Goal: Task Accomplishment & Management: Use online tool/utility

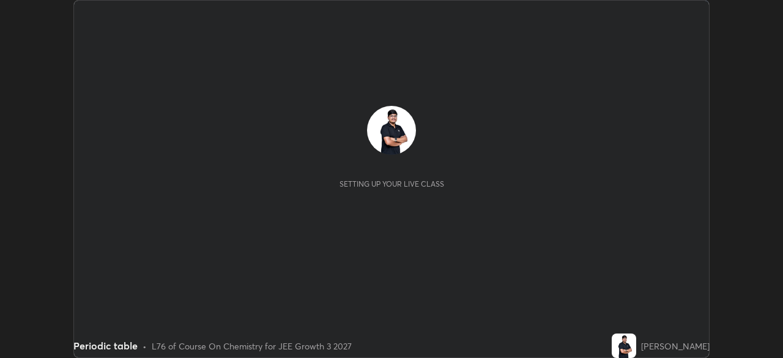
scroll to position [358, 782]
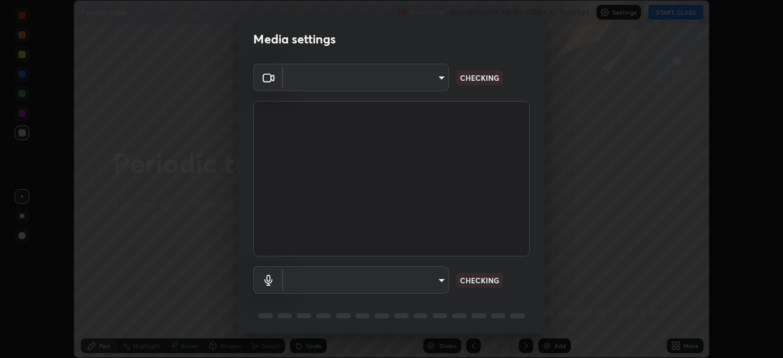
type input "0098613ca96d1cb365b3845fa694b9755ae94ec2d7c0f75973c998bbbf9ace16"
click at [382, 279] on body "Erase all Periodic table Recording WAS SCHEDULED TO START AT 11:45 AM Settings …" at bounding box center [391, 179] width 783 height 358
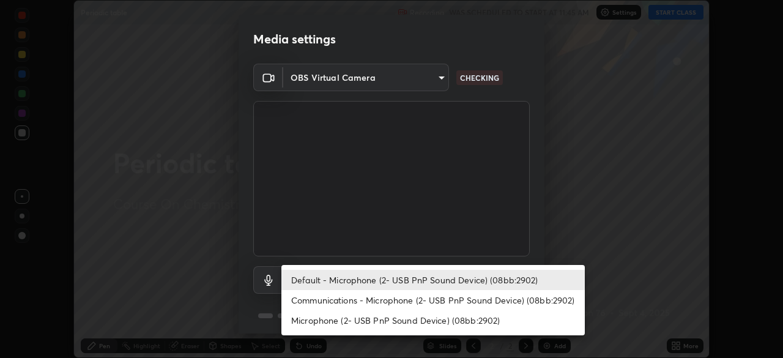
click at [325, 300] on li "Communications - Microphone (2- USB PnP Sound Device) (08bb:2902)" at bounding box center [432, 300] width 303 height 20
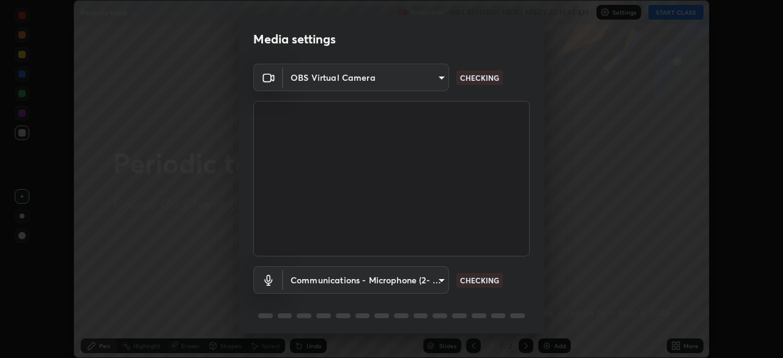
click at [322, 284] on body "Erase all Periodic table Recording WAS SCHEDULED TO START AT 11:45 AM Settings …" at bounding box center [391, 179] width 783 height 358
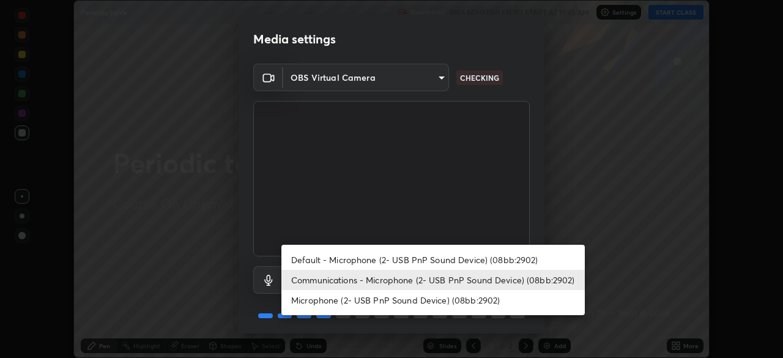
click at [317, 262] on li "Default - Microphone (2- USB PnP Sound Device) (08bb:2902)" at bounding box center [432, 259] width 303 height 20
type input "default"
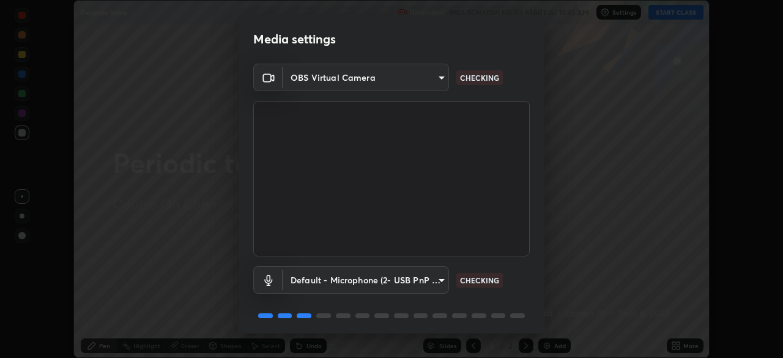
scroll to position [43, 0]
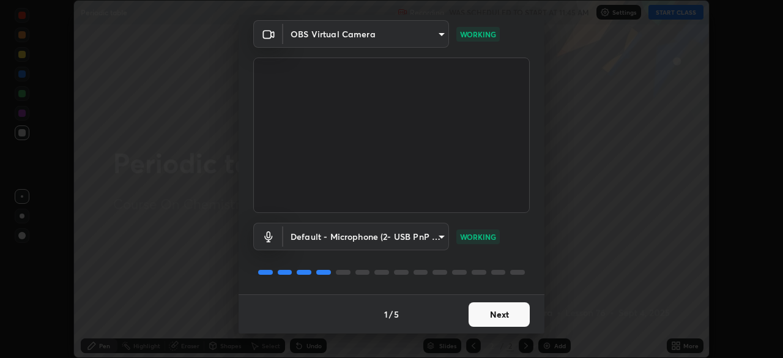
click at [486, 317] on button "Next" at bounding box center [498, 314] width 61 height 24
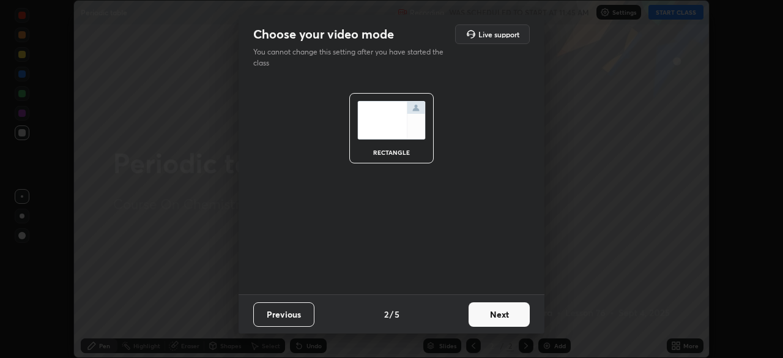
scroll to position [0, 0]
click at [494, 316] on button "Next" at bounding box center [498, 314] width 61 height 24
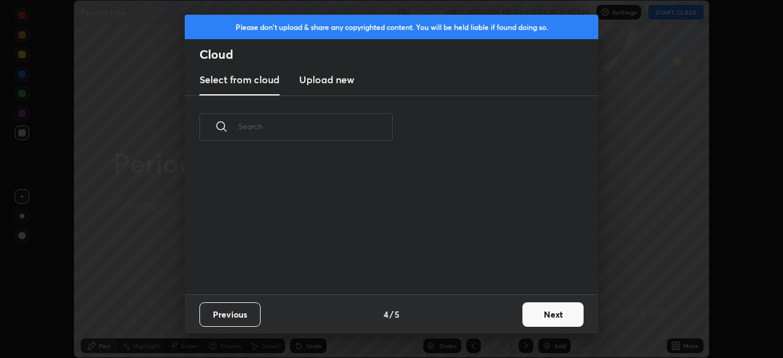
click at [512, 315] on div "Previous 4 / 5 Next" at bounding box center [391, 313] width 413 height 39
click at [529, 310] on button "Next" at bounding box center [552, 314] width 61 height 24
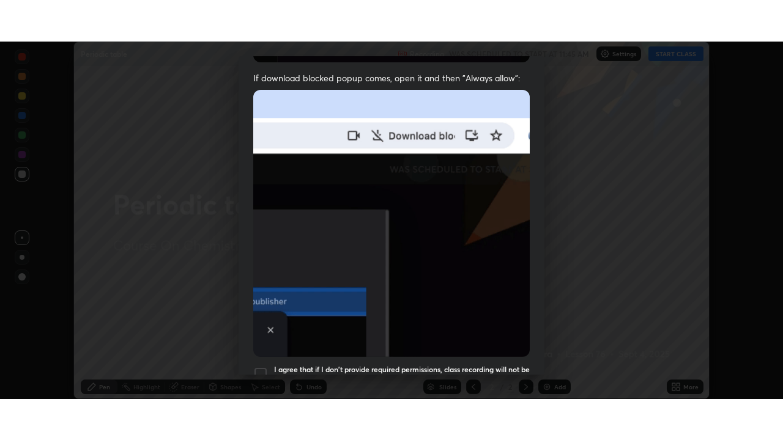
scroll to position [293, 0]
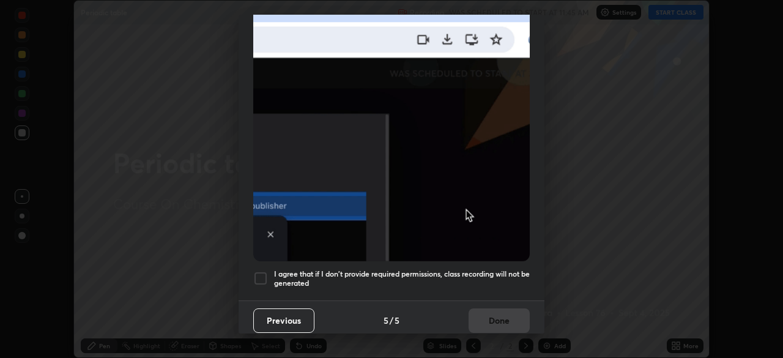
click at [255, 271] on div at bounding box center [260, 278] width 15 height 15
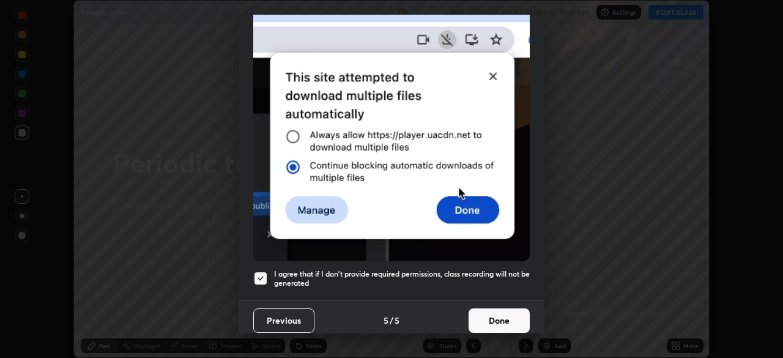
click at [478, 314] on button "Done" at bounding box center [498, 320] width 61 height 24
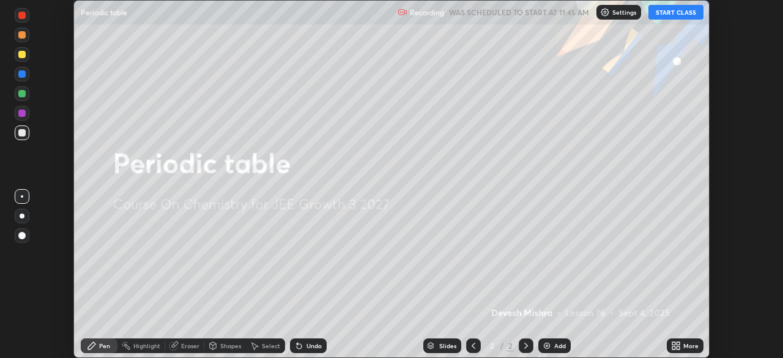
click at [660, 18] on button "START CLASS" at bounding box center [675, 12] width 55 height 15
click at [674, 342] on icon at bounding box center [673, 343] width 3 height 3
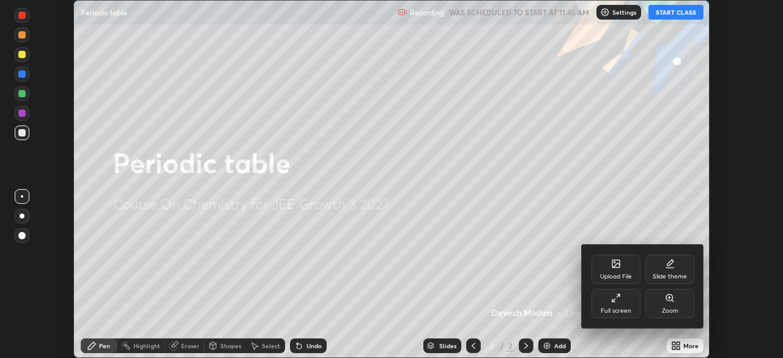
click at [593, 303] on div "Full screen" at bounding box center [615, 303] width 49 height 29
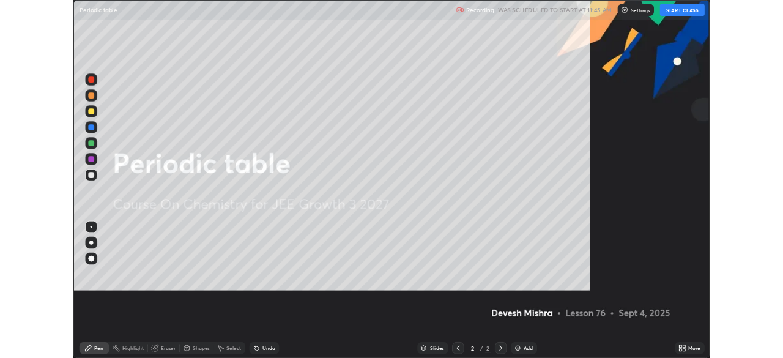
scroll to position [440, 783]
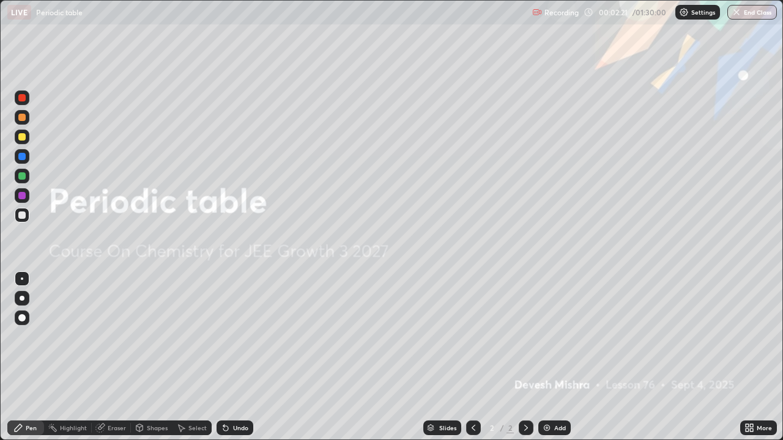
click at [547, 357] on img at bounding box center [547, 428] width 10 height 10
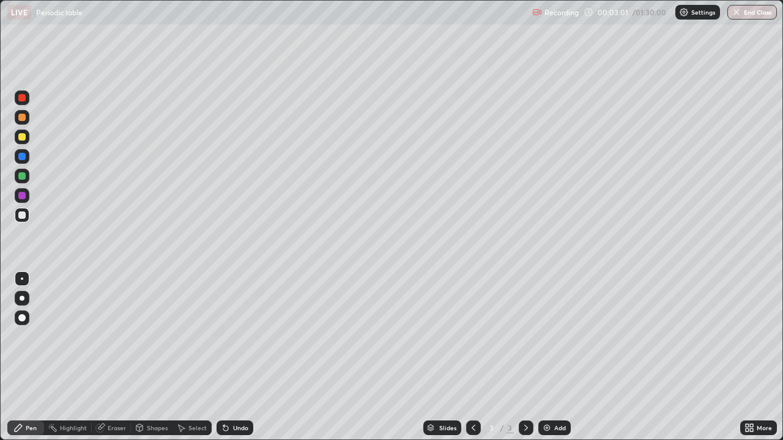
click at [232, 357] on div "Undo" at bounding box center [234, 428] width 37 height 15
click at [231, 357] on div "Undo" at bounding box center [234, 428] width 37 height 15
click at [18, 195] on div at bounding box center [21, 195] width 7 height 7
click at [21, 218] on div at bounding box center [21, 215] width 7 height 7
click at [21, 198] on div at bounding box center [21, 195] width 7 height 7
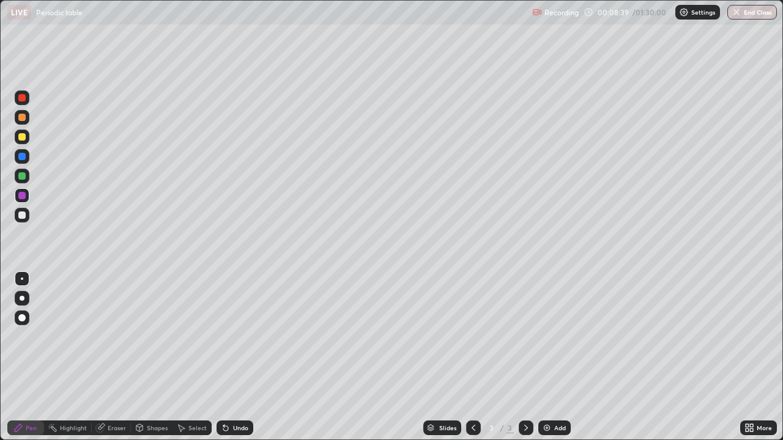
click at [108, 357] on div "Eraser" at bounding box center [111, 428] width 39 height 15
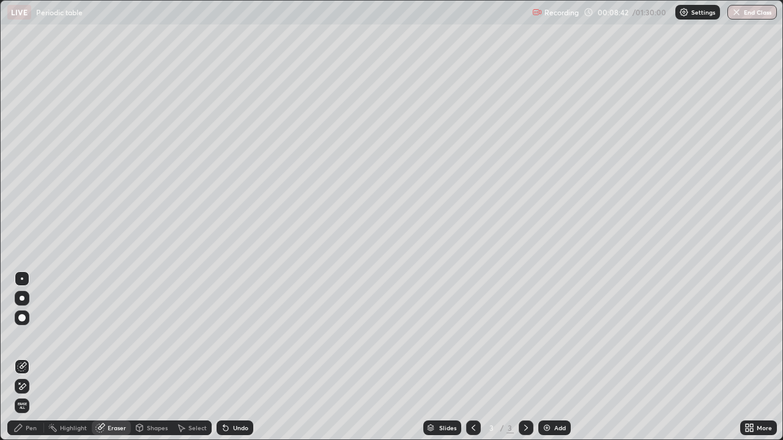
click at [28, 357] on div "Pen" at bounding box center [31, 428] width 11 height 6
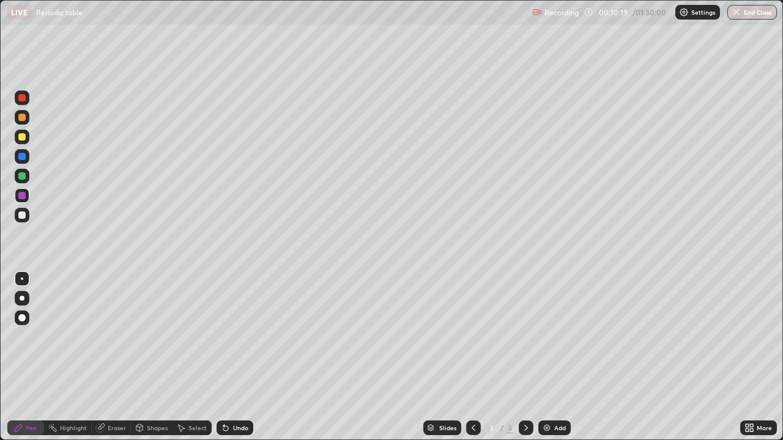
click at [542, 357] on img at bounding box center [547, 428] width 10 height 10
click at [23, 218] on div at bounding box center [21, 215] width 7 height 7
click at [23, 198] on div at bounding box center [21, 195] width 7 height 7
click at [21, 179] on div at bounding box center [21, 175] width 7 height 7
click at [543, 357] on img at bounding box center [547, 428] width 10 height 10
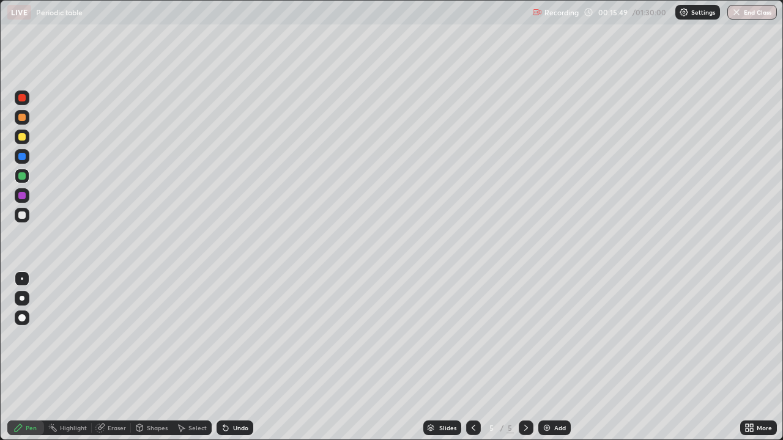
click at [23, 218] on div at bounding box center [21, 215] width 7 height 7
click at [547, 357] on img at bounding box center [547, 428] width 10 height 10
click at [21, 179] on div at bounding box center [21, 175] width 7 height 7
click at [97, 357] on icon at bounding box center [100, 428] width 8 height 8
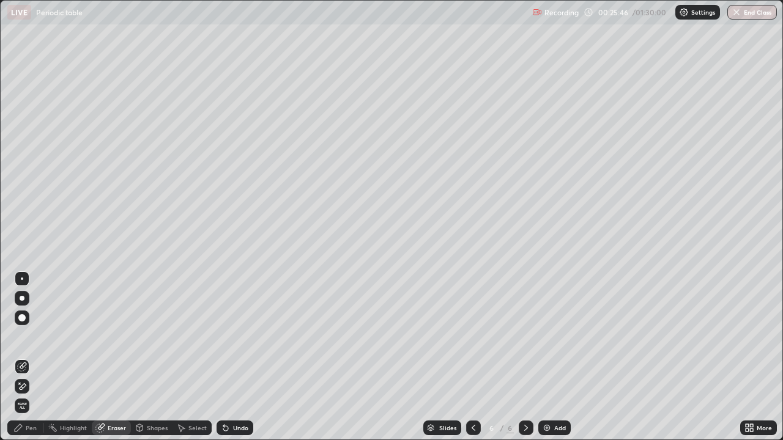
click at [38, 357] on div "Pen" at bounding box center [25, 428] width 37 height 15
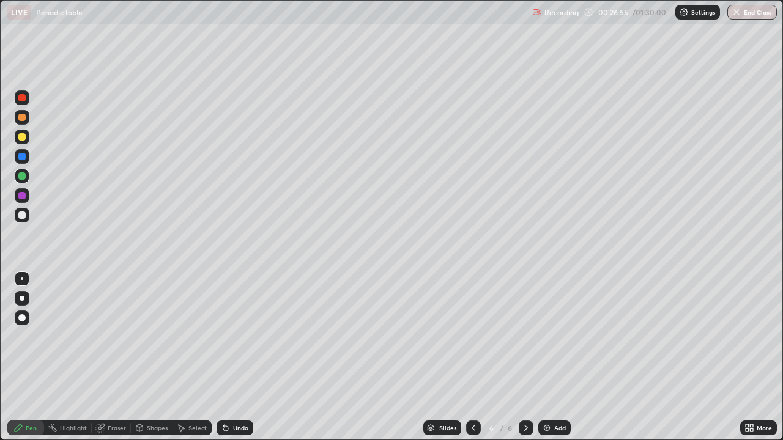
click at [105, 357] on div "Eraser" at bounding box center [111, 428] width 39 height 15
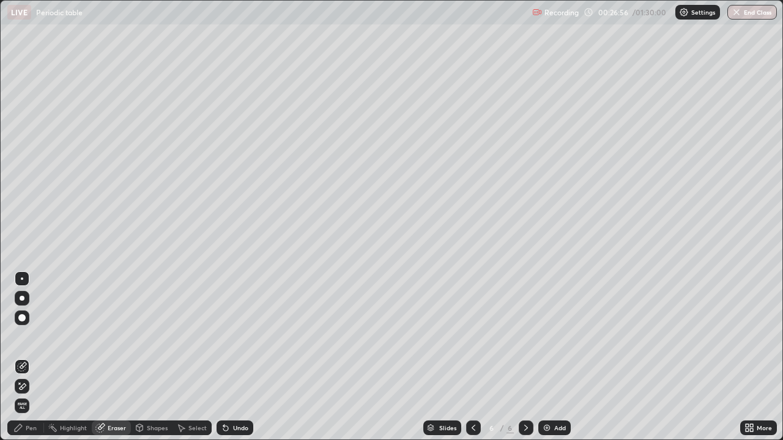
click at [23, 357] on icon at bounding box center [22, 387] width 10 height 10
click at [21, 357] on div "Pen" at bounding box center [25, 428] width 37 height 15
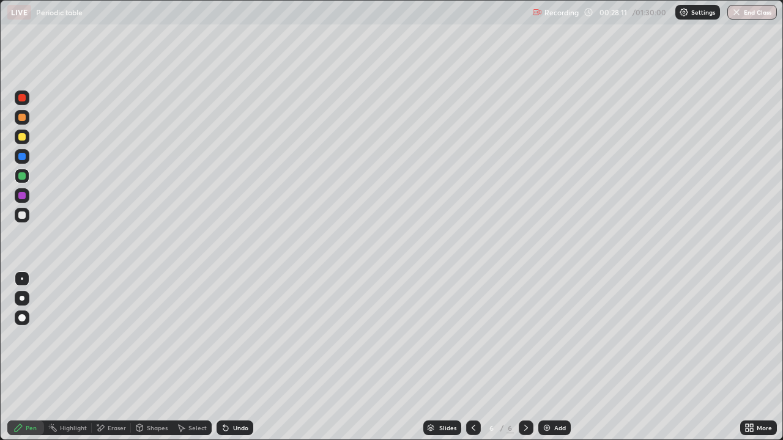
click at [543, 357] on img at bounding box center [547, 428] width 10 height 10
click at [23, 215] on div at bounding box center [21, 215] width 7 height 7
click at [21, 154] on div at bounding box center [21, 156] width 7 height 7
click at [22, 177] on div at bounding box center [21, 175] width 7 height 7
click at [24, 198] on div at bounding box center [21, 195] width 7 height 7
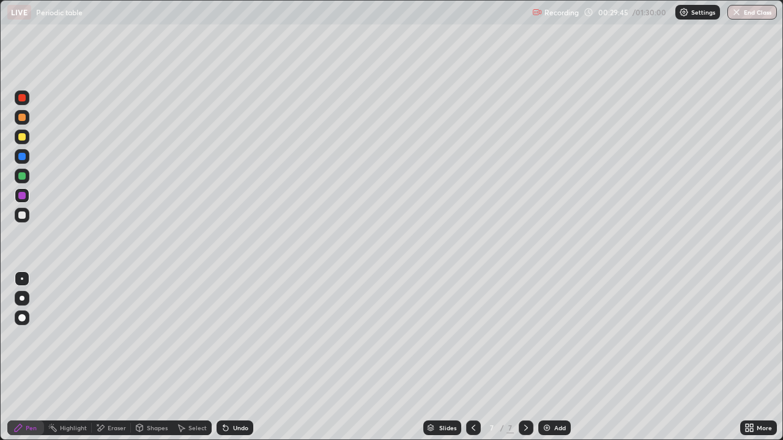
click at [184, 357] on icon at bounding box center [182, 428] width 7 height 7
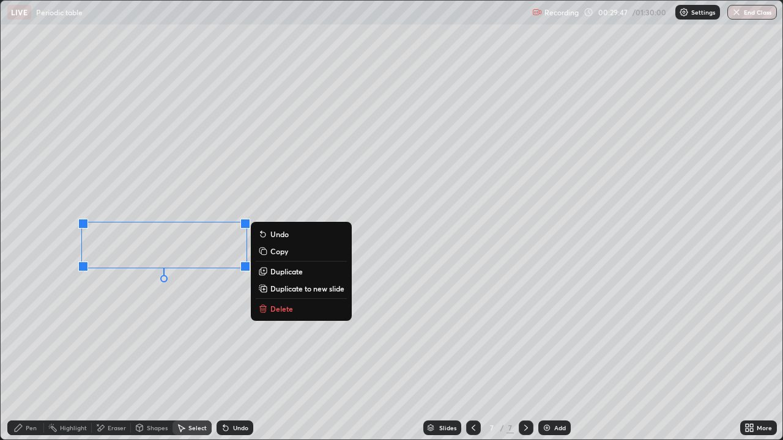
click at [264, 270] on icon at bounding box center [264, 270] width 2 height 0
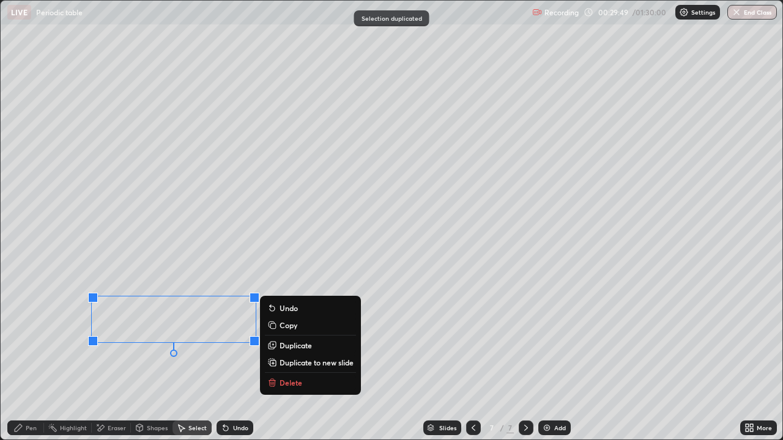
click at [131, 357] on div "0 ° Undo Copy Duplicate Duplicate to new slide Delete" at bounding box center [391, 220] width 781 height 439
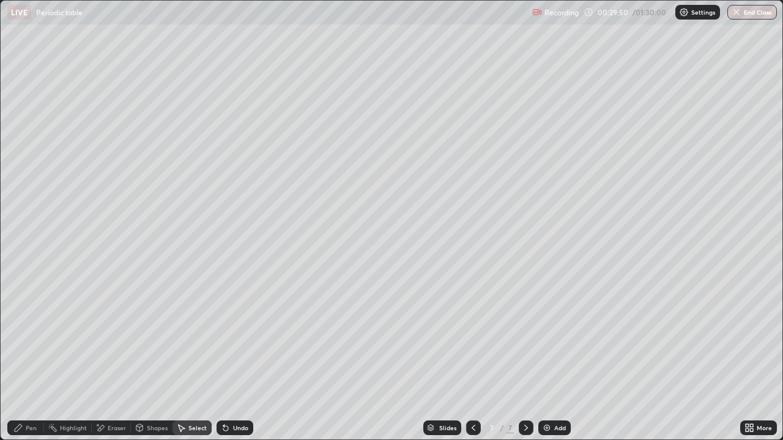
click at [101, 357] on icon at bounding box center [101, 428] width 7 height 6
click at [223, 357] on icon at bounding box center [223, 425] width 1 height 1
click at [186, 357] on div "Select" at bounding box center [191, 428] width 39 height 15
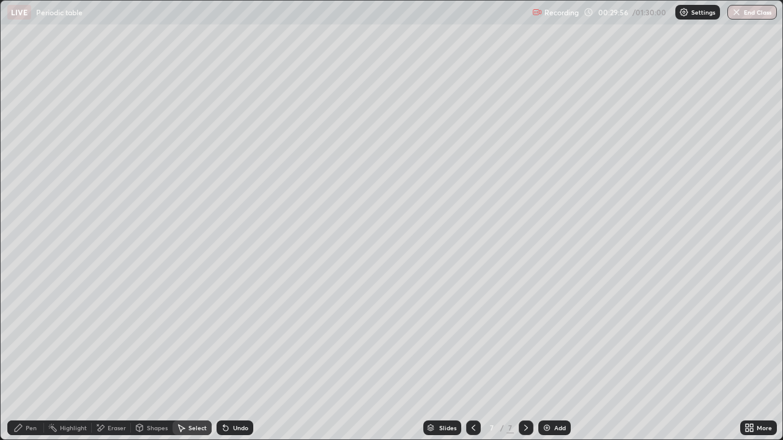
click at [224, 357] on icon at bounding box center [225, 428] width 5 height 5
click at [149, 357] on div "0 ° Undo Copy Duplicate Duplicate to new slide Delete" at bounding box center [391, 220] width 781 height 439
click at [24, 357] on div "Pen" at bounding box center [25, 428] width 37 height 15
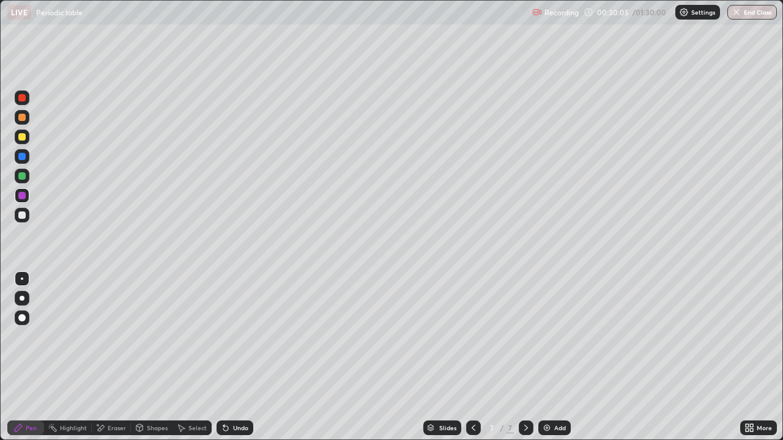
click at [103, 357] on icon at bounding box center [101, 428] width 7 height 6
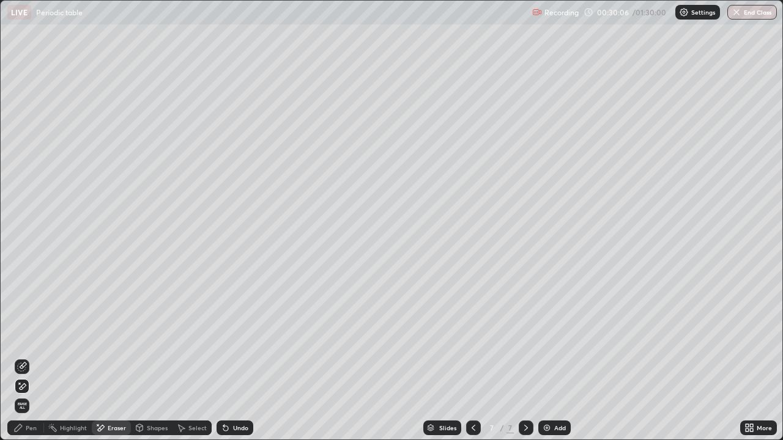
click at [21, 357] on icon at bounding box center [22, 367] width 10 height 10
click at [21, 357] on icon at bounding box center [18, 428] width 10 height 10
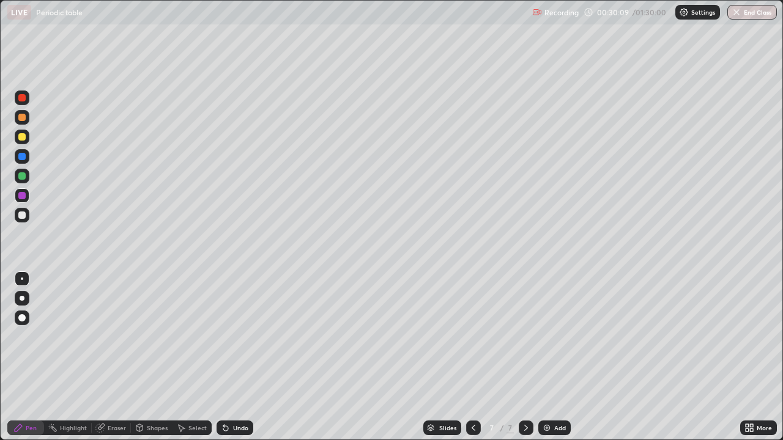
click at [23, 220] on div at bounding box center [22, 215] width 15 height 15
click at [22, 138] on div at bounding box center [21, 136] width 7 height 7
click at [747, 357] on icon at bounding box center [746, 430] width 3 height 3
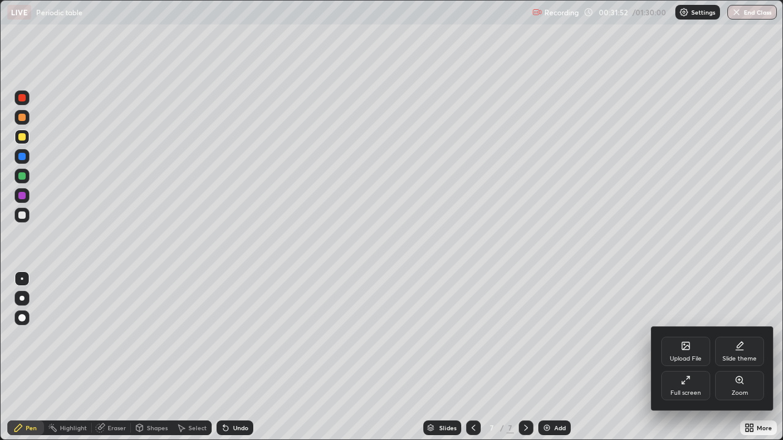
click at [687, 357] on div "Full screen" at bounding box center [685, 393] width 31 height 6
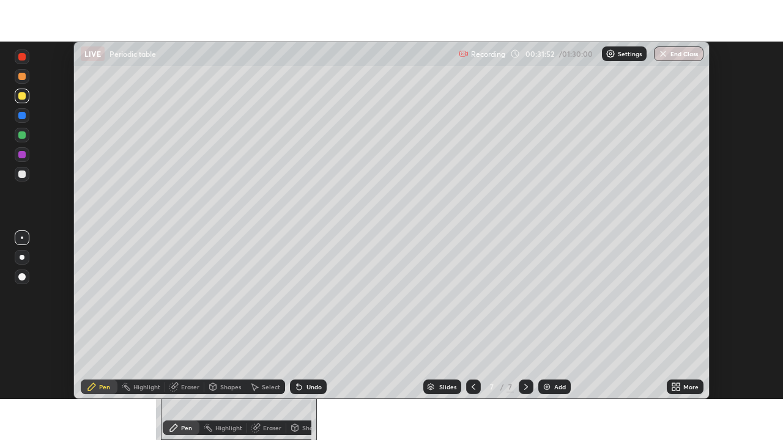
scroll to position [60789, 60364]
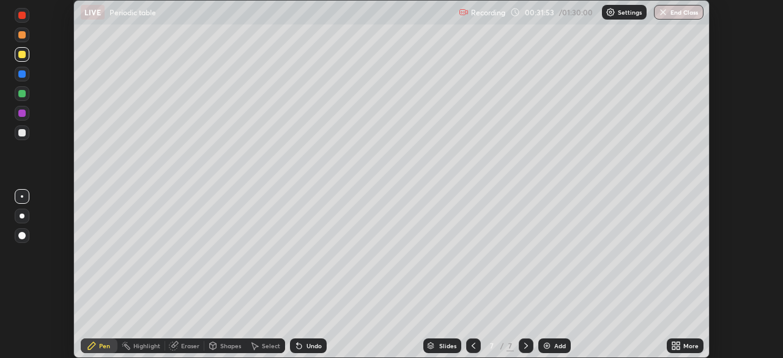
click at [673, 347] on icon at bounding box center [673, 347] width 3 height 3
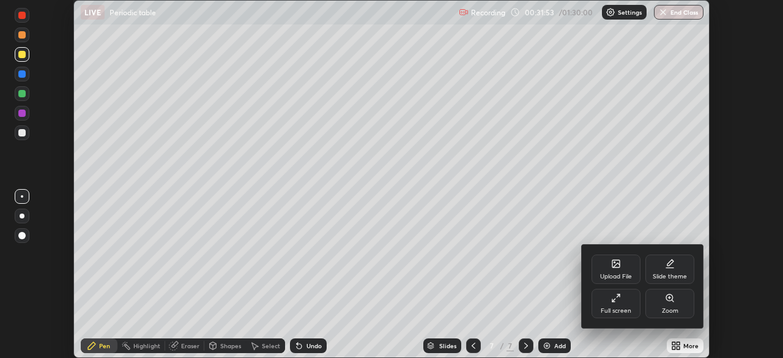
click at [611, 305] on div "Full screen" at bounding box center [615, 303] width 49 height 29
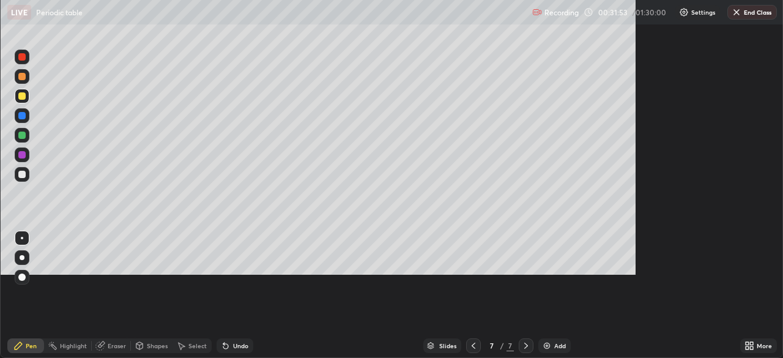
scroll to position [440, 783]
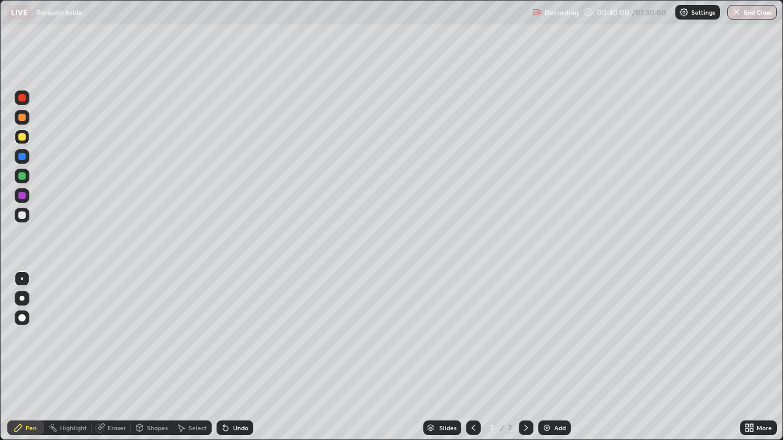
click at [20, 195] on div at bounding box center [21, 195] width 7 height 7
click at [542, 357] on img at bounding box center [547, 428] width 10 height 10
click at [24, 177] on div at bounding box center [21, 175] width 7 height 7
click at [23, 196] on div at bounding box center [21, 195] width 7 height 7
click at [23, 158] on div at bounding box center [21, 156] width 7 height 7
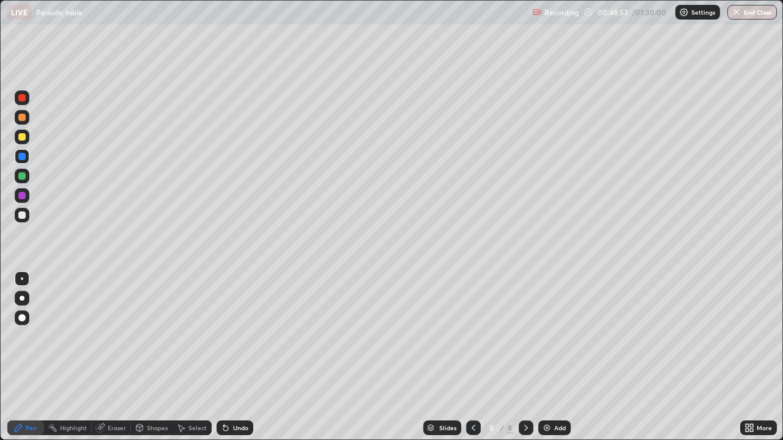
click at [22, 196] on div at bounding box center [21, 195] width 7 height 7
click at [23, 174] on div at bounding box center [21, 175] width 7 height 7
click at [23, 159] on div at bounding box center [21, 156] width 7 height 7
click at [21, 139] on div at bounding box center [21, 136] width 7 height 7
click at [23, 193] on div at bounding box center [21, 195] width 7 height 7
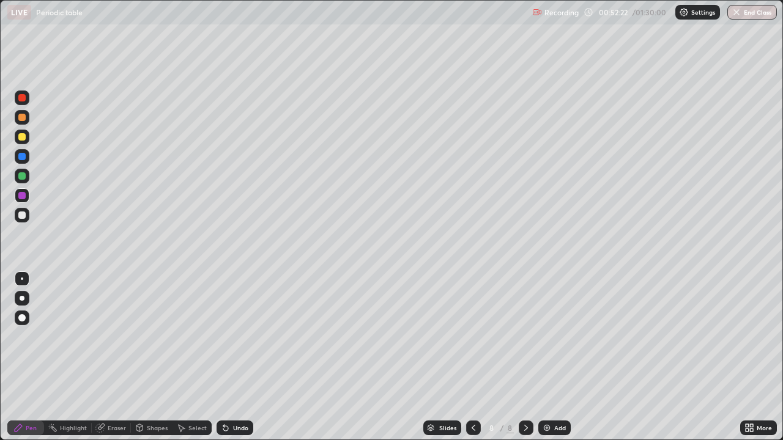
click at [21, 212] on div at bounding box center [21, 215] width 7 height 7
click at [19, 197] on div at bounding box center [21, 195] width 7 height 7
click at [23, 137] on div at bounding box center [21, 136] width 7 height 7
click at [224, 357] on icon at bounding box center [225, 428] width 5 height 5
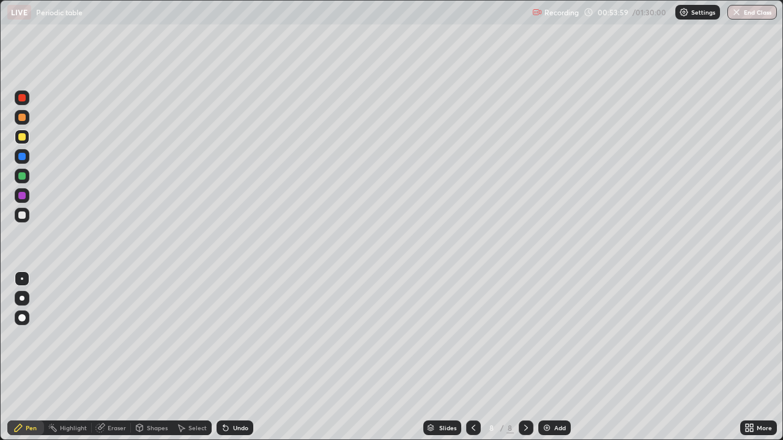
click at [225, 357] on icon at bounding box center [225, 428] width 5 height 5
click at [224, 357] on icon at bounding box center [225, 428] width 5 height 5
click at [223, 357] on div "Undo" at bounding box center [234, 428] width 37 height 15
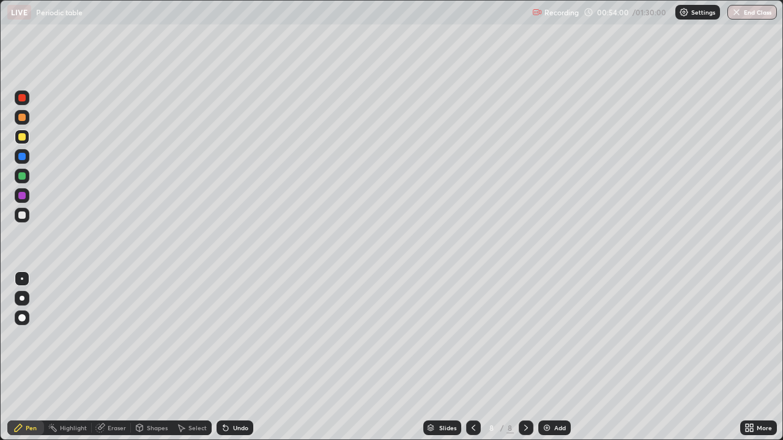
click at [223, 357] on div "Undo" at bounding box center [234, 428] width 37 height 15
click at [224, 357] on icon at bounding box center [225, 428] width 5 height 5
click at [222, 357] on div "Undo" at bounding box center [234, 428] width 37 height 15
click at [223, 357] on div "Undo" at bounding box center [234, 428] width 37 height 15
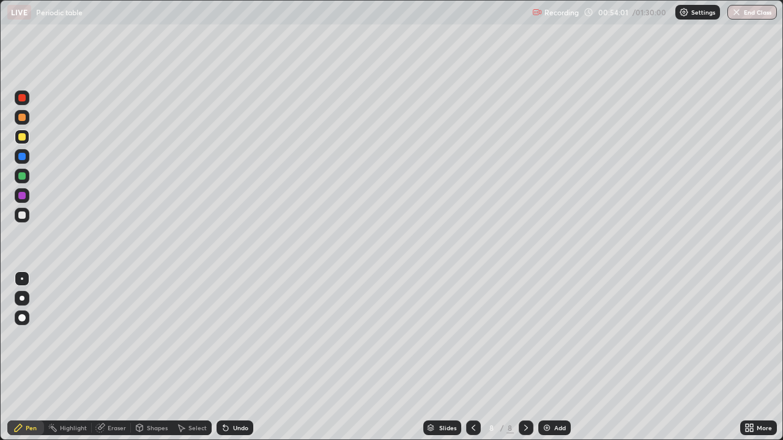
click at [223, 357] on div "Undo" at bounding box center [234, 428] width 37 height 15
click at [224, 357] on icon at bounding box center [226, 428] width 10 height 10
click at [223, 357] on icon at bounding box center [226, 428] width 10 height 10
click at [223, 357] on div "Undo" at bounding box center [234, 428] width 37 height 15
click at [221, 357] on div "Undo" at bounding box center [234, 428] width 37 height 15
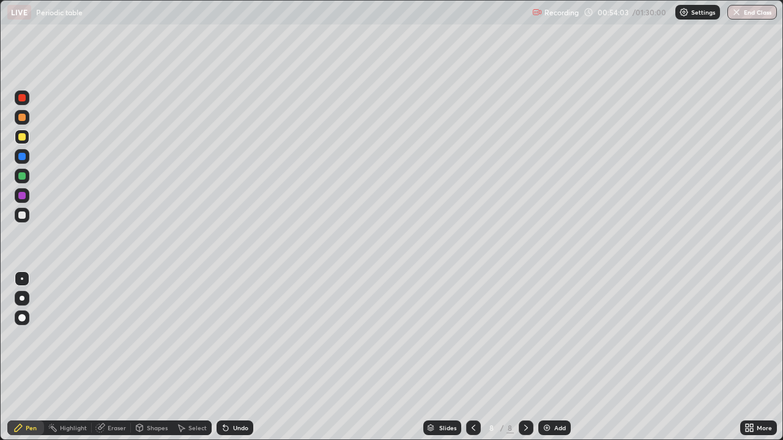
click at [223, 357] on icon at bounding box center [226, 428] width 10 height 10
click at [223, 357] on div "Undo" at bounding box center [234, 428] width 37 height 15
click at [224, 357] on icon at bounding box center [225, 428] width 5 height 5
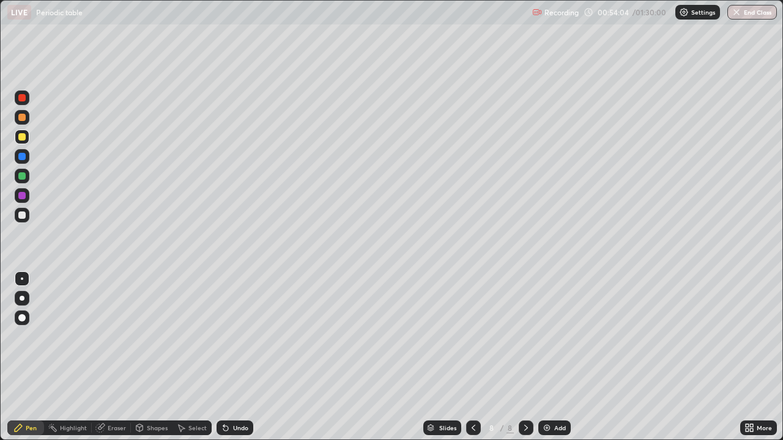
click at [226, 357] on icon at bounding box center [225, 428] width 5 height 5
click at [224, 357] on icon at bounding box center [225, 428] width 5 height 5
click at [223, 357] on icon at bounding box center [223, 425] width 1 height 1
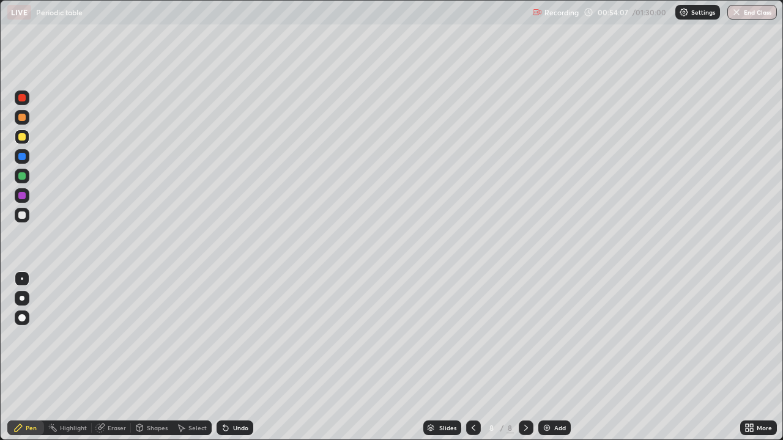
click at [223, 357] on icon at bounding box center [223, 425] width 1 height 1
click at [19, 177] on div at bounding box center [21, 175] width 7 height 7
click at [545, 357] on img at bounding box center [547, 428] width 10 height 10
click at [227, 357] on icon at bounding box center [226, 428] width 10 height 10
click at [230, 357] on div "Undo" at bounding box center [234, 428] width 37 height 15
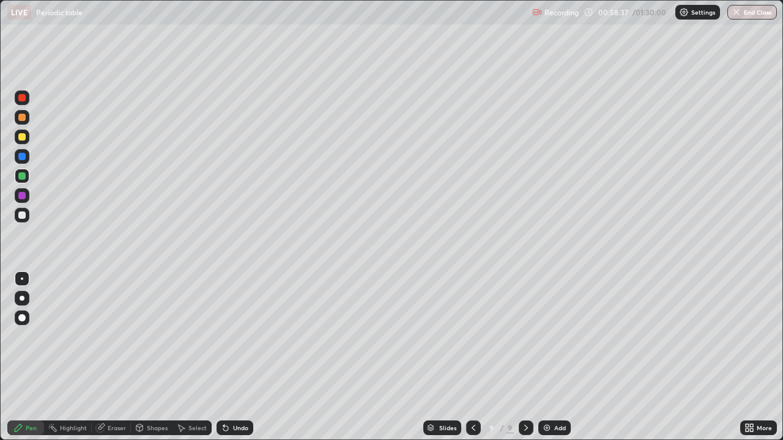
click at [20, 194] on div at bounding box center [21, 195] width 7 height 7
click at [227, 357] on icon at bounding box center [226, 428] width 10 height 10
click at [228, 357] on icon at bounding box center [226, 428] width 10 height 10
click at [25, 177] on div at bounding box center [21, 175] width 7 height 7
click at [542, 357] on img at bounding box center [547, 428] width 10 height 10
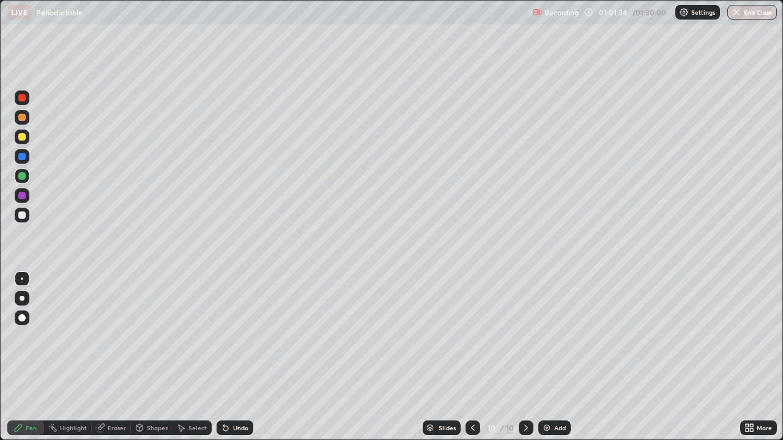
click at [22, 196] on div at bounding box center [21, 195] width 7 height 7
click at [233, 357] on div "Undo" at bounding box center [240, 428] width 15 height 6
click at [227, 357] on icon at bounding box center [226, 428] width 10 height 10
click at [23, 215] on div at bounding box center [21, 215] width 7 height 7
click at [180, 357] on icon at bounding box center [182, 428] width 7 height 7
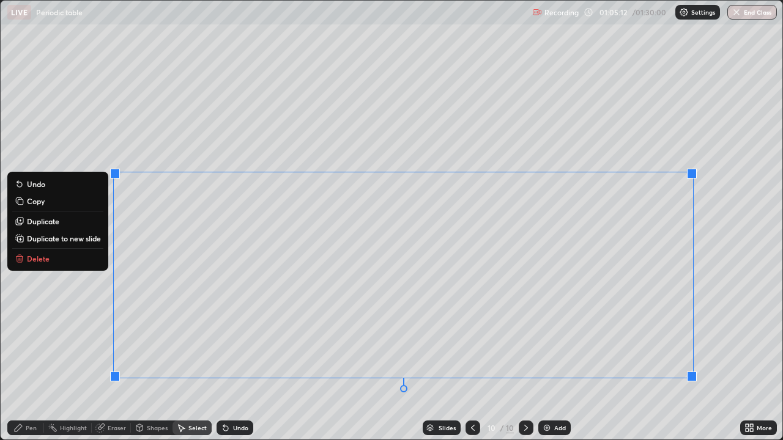
click at [86, 357] on div "0 ° Undo Copy Duplicate Duplicate to new slide Delete" at bounding box center [391, 220] width 781 height 439
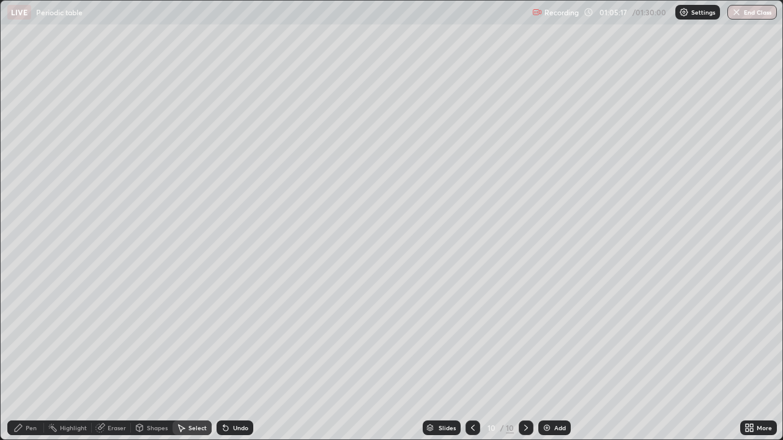
click at [105, 357] on div "Eraser" at bounding box center [111, 428] width 39 height 15
click at [26, 357] on icon at bounding box center [22, 387] width 10 height 10
click at [32, 357] on div "Pen" at bounding box center [31, 428] width 11 height 6
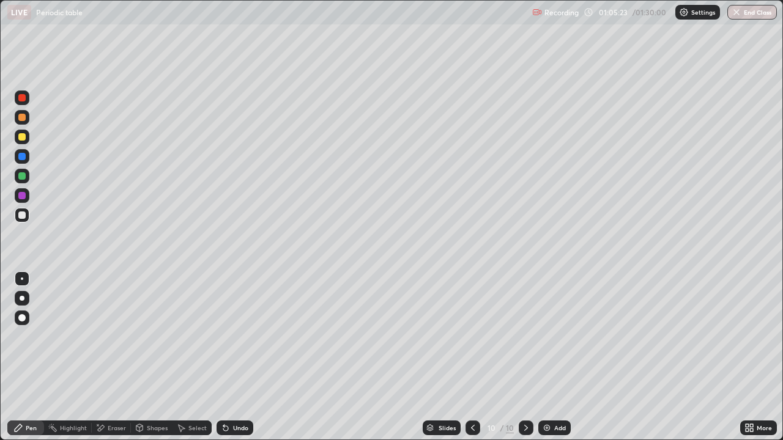
click at [20, 198] on div at bounding box center [21, 195] width 7 height 7
click at [22, 175] on div at bounding box center [21, 175] width 7 height 7
click at [108, 357] on div "Eraser" at bounding box center [111, 428] width 39 height 15
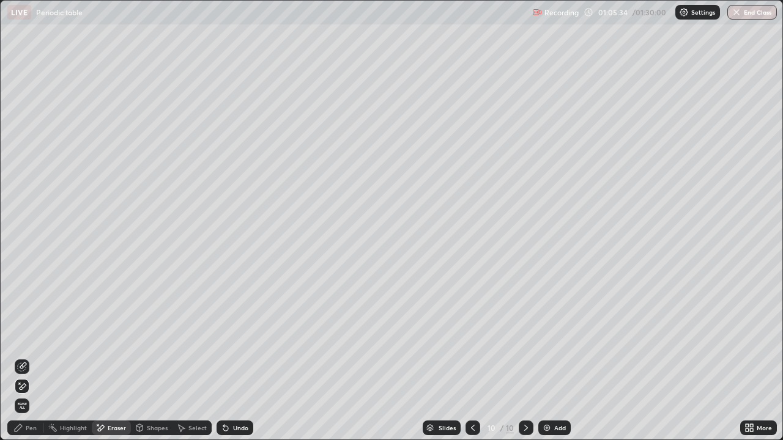
click at [28, 357] on div "Pen" at bounding box center [31, 428] width 11 height 6
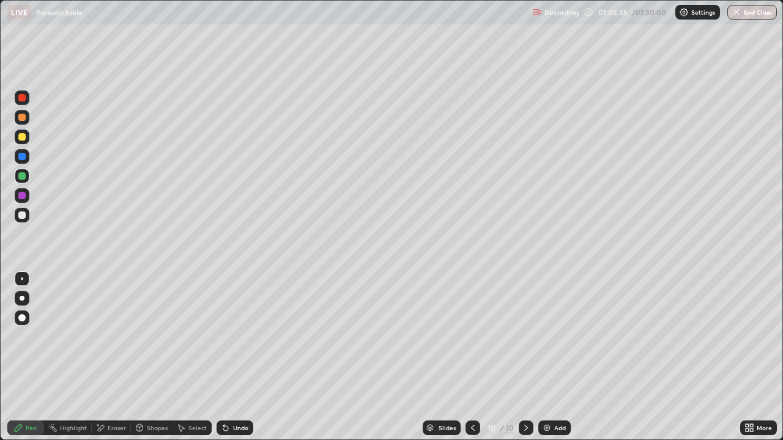
click at [21, 215] on div at bounding box center [21, 215] width 7 height 7
click at [225, 357] on icon at bounding box center [225, 428] width 5 height 5
click at [22, 157] on div at bounding box center [21, 156] width 7 height 7
click at [546, 357] on img at bounding box center [547, 428] width 10 height 10
click at [544, 357] on img at bounding box center [547, 428] width 10 height 10
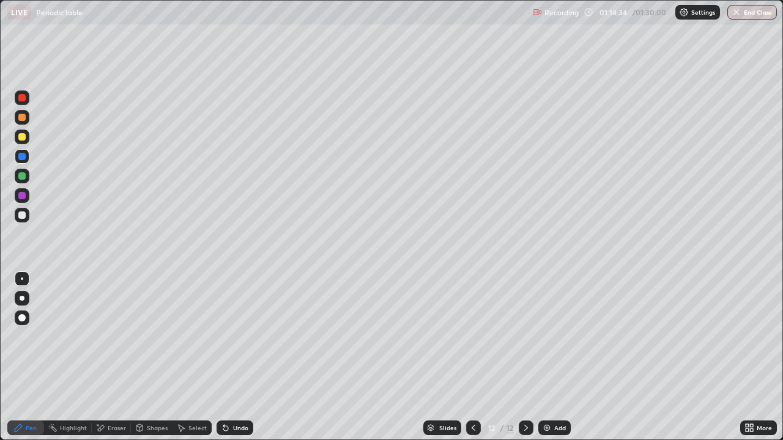
click at [24, 215] on div at bounding box center [21, 215] width 7 height 7
click at [20, 198] on div at bounding box center [21, 195] width 7 height 7
click at [747, 357] on icon at bounding box center [746, 425] width 3 height 3
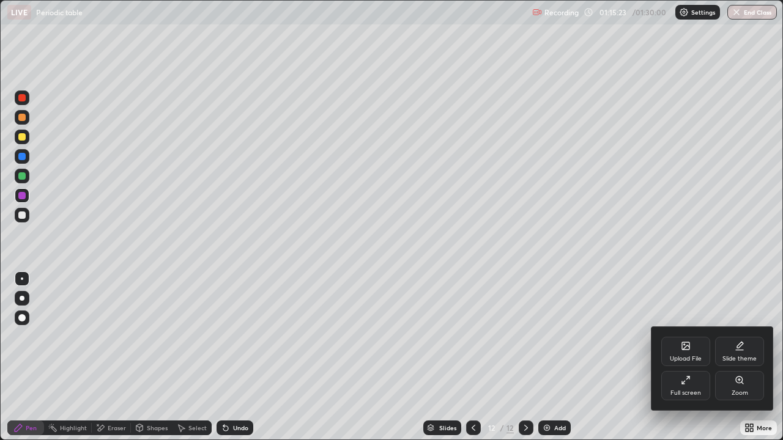
click at [691, 357] on div "Full screen" at bounding box center [685, 393] width 31 height 6
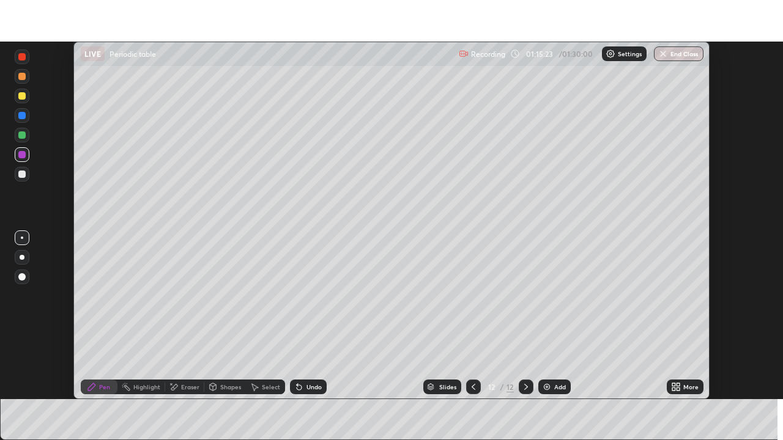
scroll to position [60789, 60364]
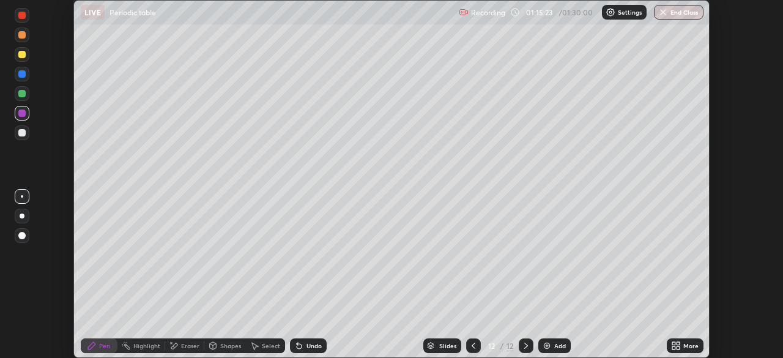
click at [676, 346] on icon at bounding box center [677, 347] width 3 height 3
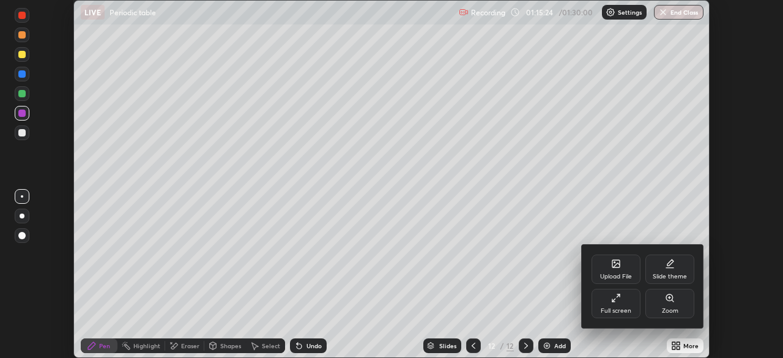
click at [610, 304] on div "Full screen" at bounding box center [615, 303] width 49 height 29
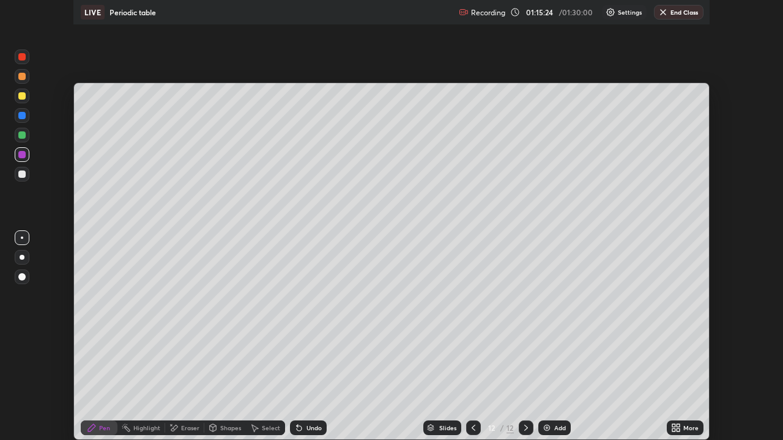
scroll to position [440, 783]
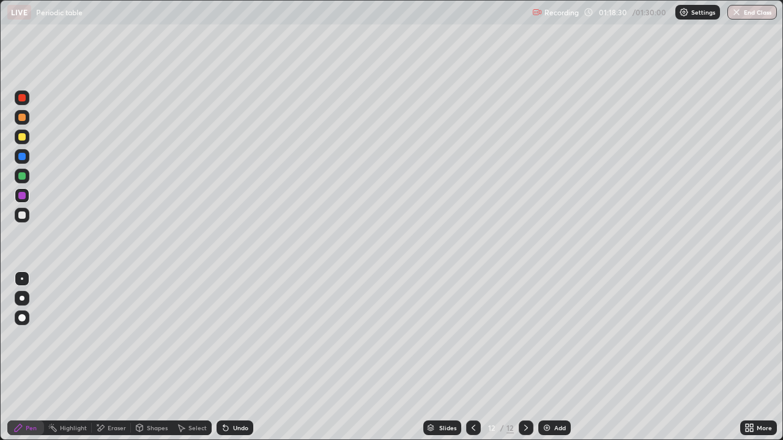
click at [473, 357] on icon at bounding box center [473, 428] width 10 height 10
click at [525, 357] on icon at bounding box center [526, 428] width 10 height 10
click at [745, 12] on button "End Class" at bounding box center [752, 12] width 50 height 15
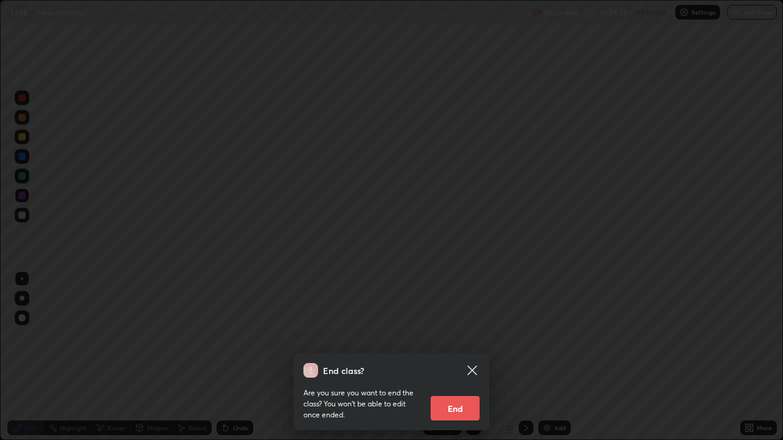
click at [449, 357] on button "End" at bounding box center [454, 408] width 49 height 24
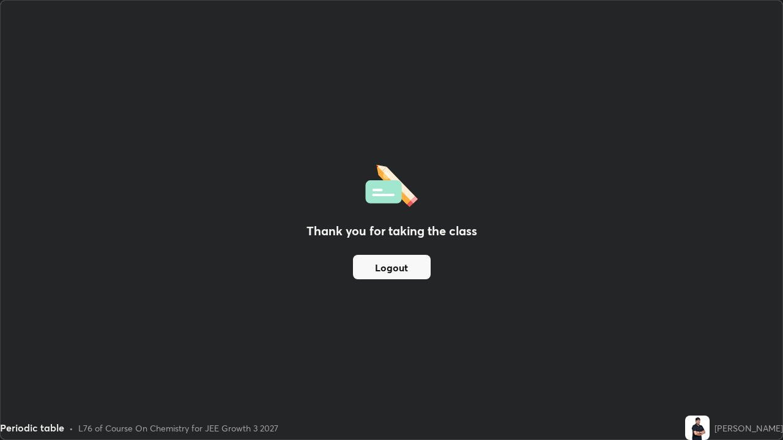
click at [394, 270] on button "Logout" at bounding box center [392, 267] width 78 height 24
